Goal: Transaction & Acquisition: Purchase product/service

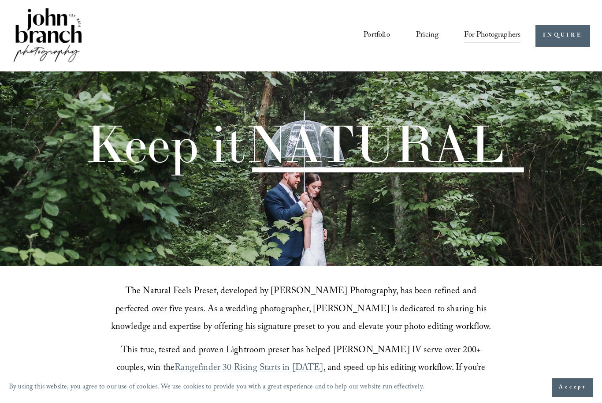
click at [426, 34] on link "Pricing" at bounding box center [427, 36] width 22 height 16
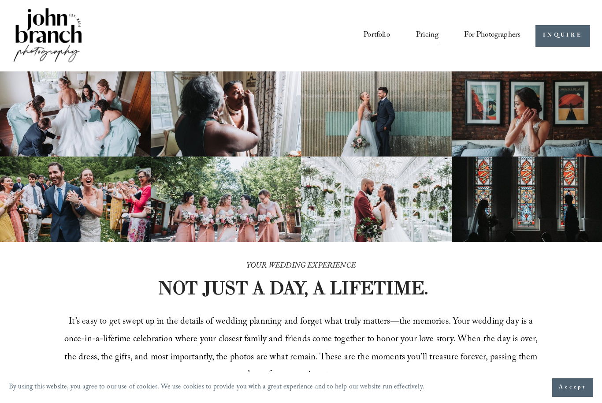
click at [0, 0] on span "Presets" at bounding box center [0, 0] width 0 height 0
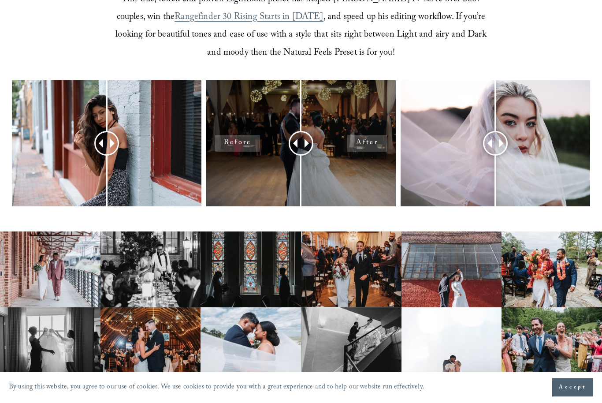
scroll to position [351, 0]
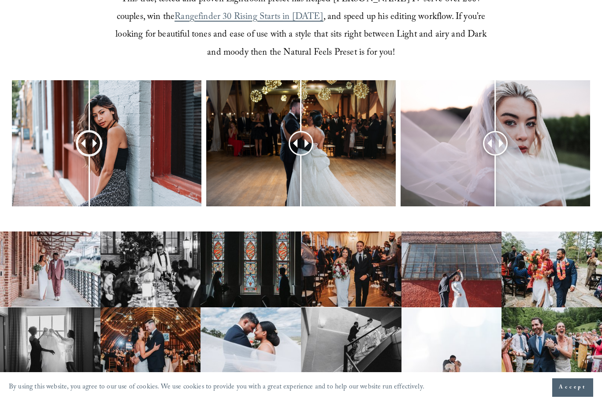
drag, startPoint x: 103, startPoint y: 162, endPoint x: 88, endPoint y: 167, distance: 16.2
click at [88, 155] on div at bounding box center [89, 143] width 22 height 22
drag, startPoint x: 305, startPoint y: 162, endPoint x: 299, endPoint y: 160, distance: 5.7
click at [299, 154] on div at bounding box center [300, 143] width 22 height 22
drag, startPoint x: 488, startPoint y: 164, endPoint x: 499, endPoint y: 173, distance: 14.1
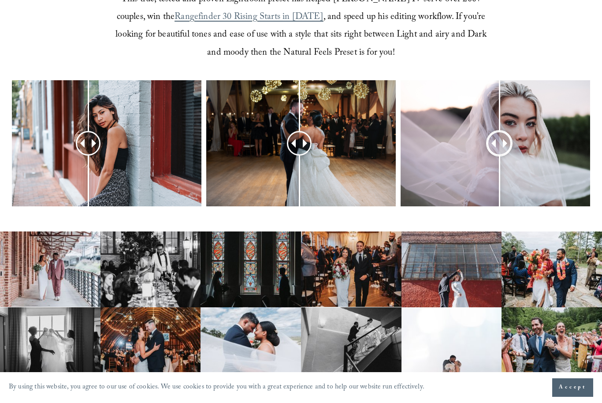
click at [499, 155] on div at bounding box center [499, 143] width 22 height 22
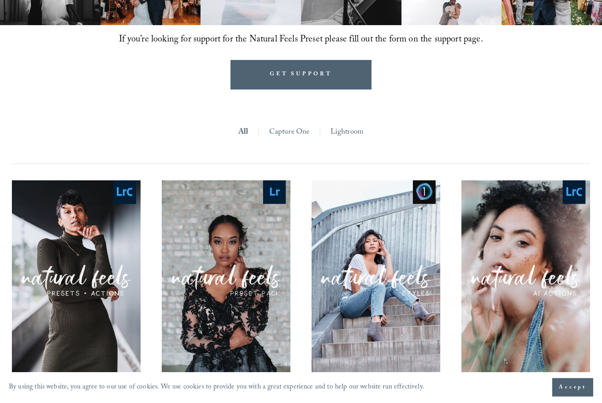
scroll to position [708, 0]
click at [352, 140] on link "Lightroom" at bounding box center [348, 132] width 34 height 15
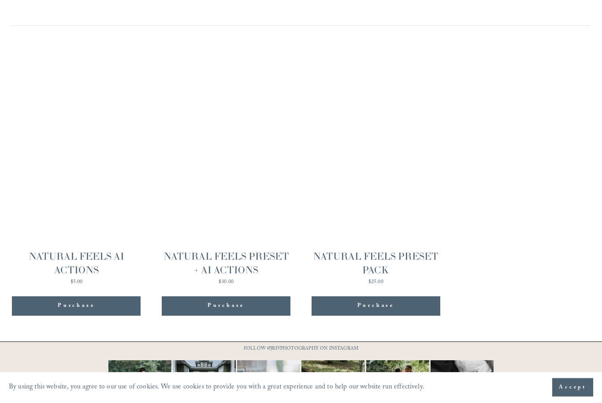
scroll to position [823, 0]
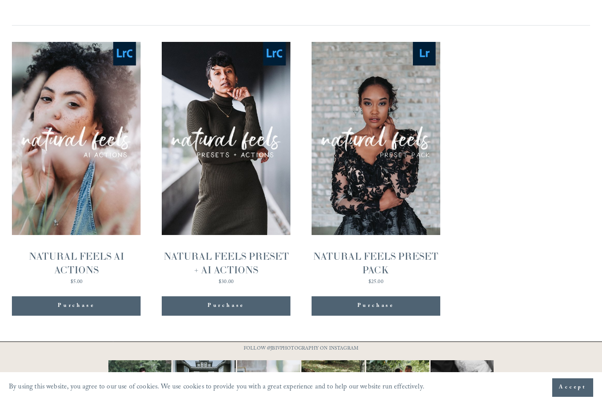
click at [75, 310] on span "Purchase" at bounding box center [76, 306] width 37 height 9
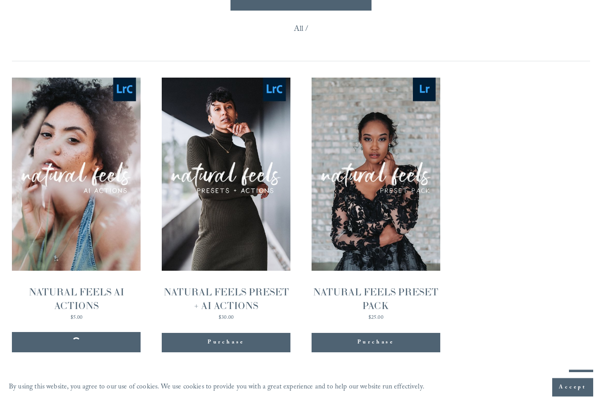
scroll to position [787, 0]
click at [220, 352] on button "Purchase Added!" at bounding box center [226, 342] width 129 height 19
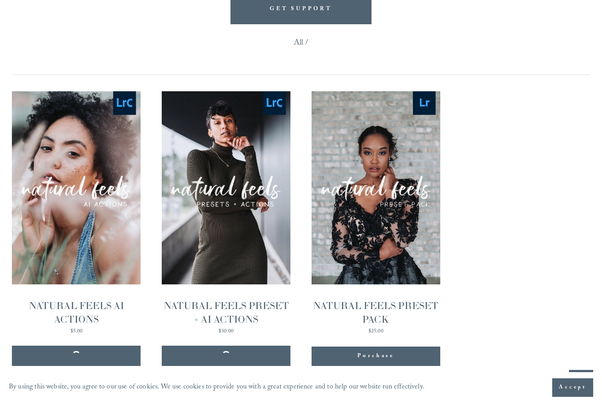
scroll to position [772, 0]
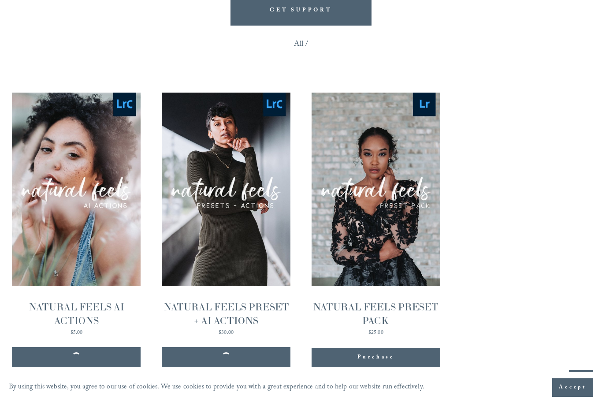
click at [75, 171] on img "NATURAL FEELS AI ACTIONS" at bounding box center [76, 189] width 129 height 193
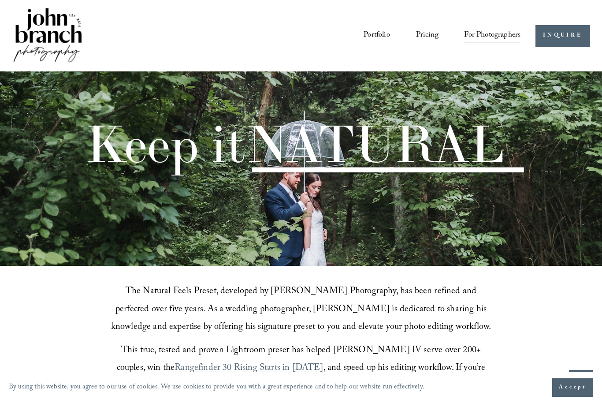
scroll to position [802, 0]
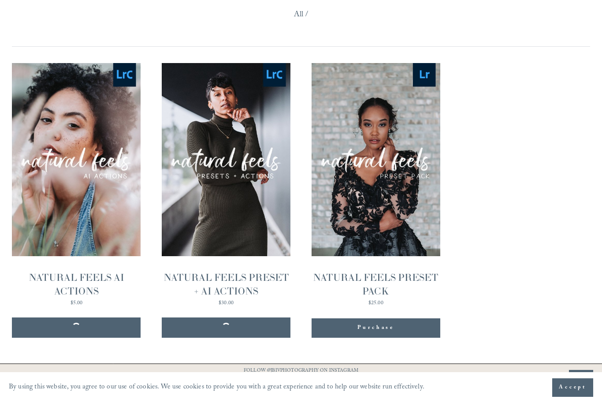
click at [246, 184] on img "NATURAL FEELS PRESET + AI ACTIONS" at bounding box center [226, 159] width 129 height 193
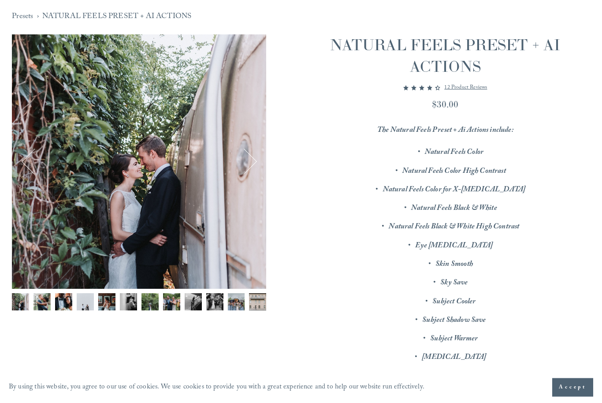
scroll to position [80, 0]
click at [41, 299] on img "Image 2 of 12" at bounding box center [42, 301] width 17 height 17
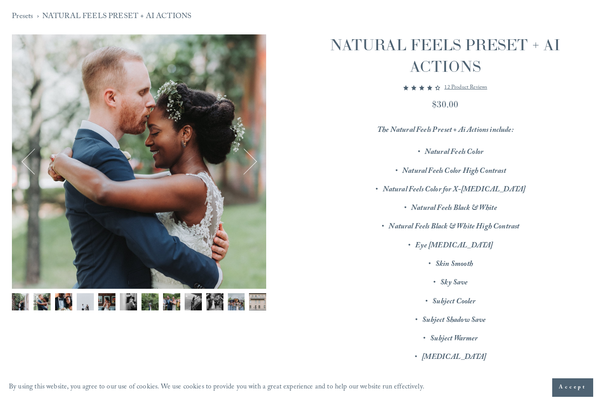
click at [70, 302] on img "Image 3 of 12" at bounding box center [63, 301] width 17 height 17
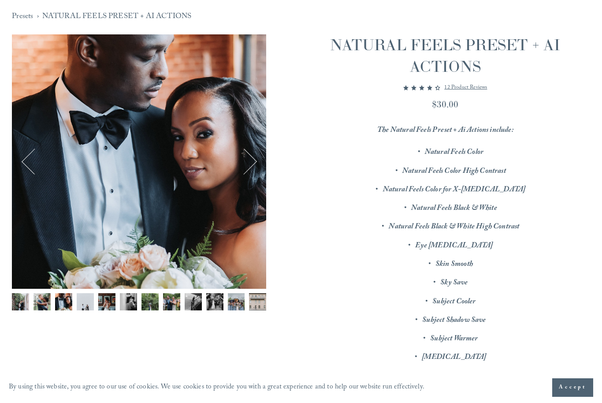
scroll to position [0, 0]
